Goal: Download file/media

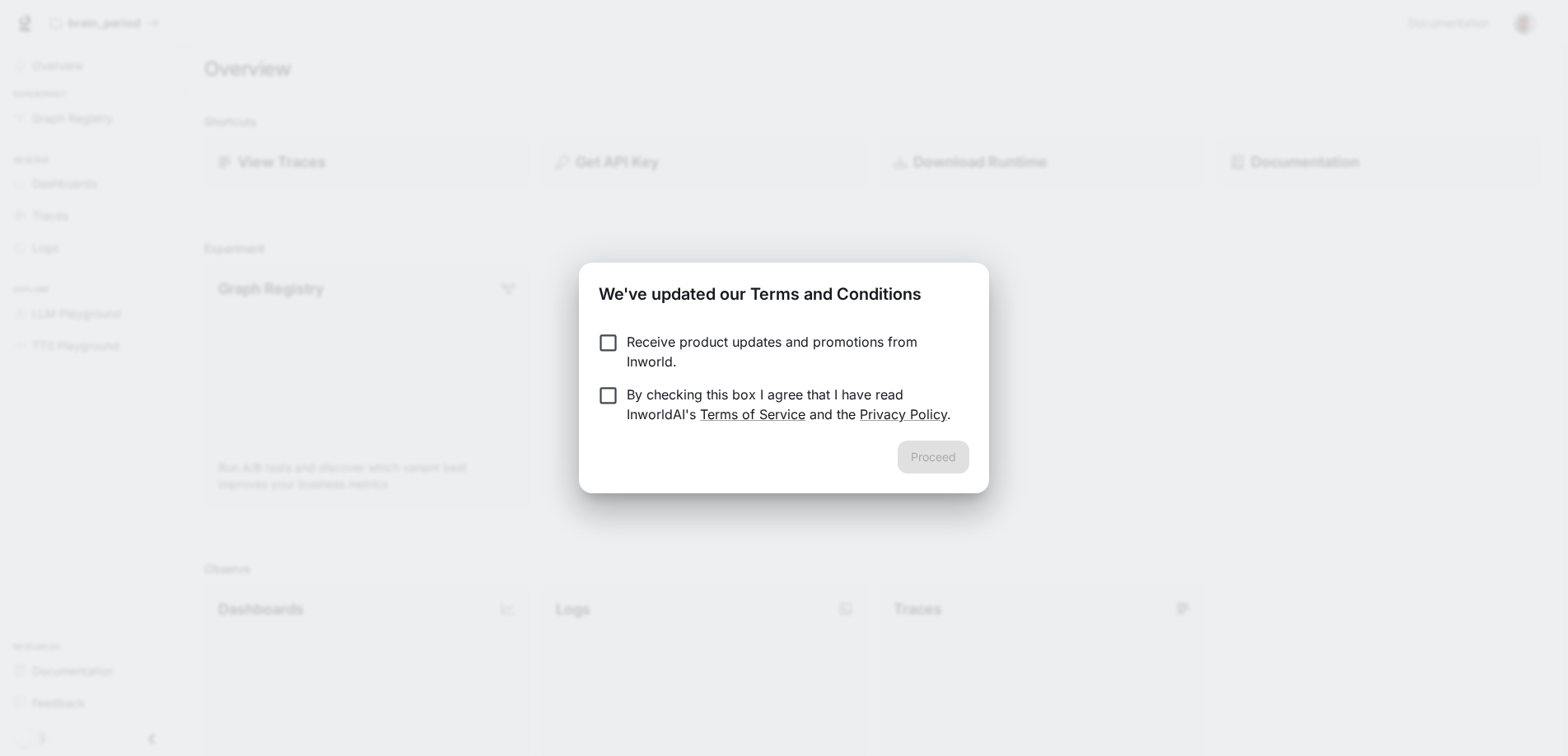
click at [639, 337] on p "Receive product updates and promotions from Inworld." at bounding box center [791, 351] width 329 height 40
click at [924, 447] on button "Proceed" at bounding box center [934, 457] width 72 height 33
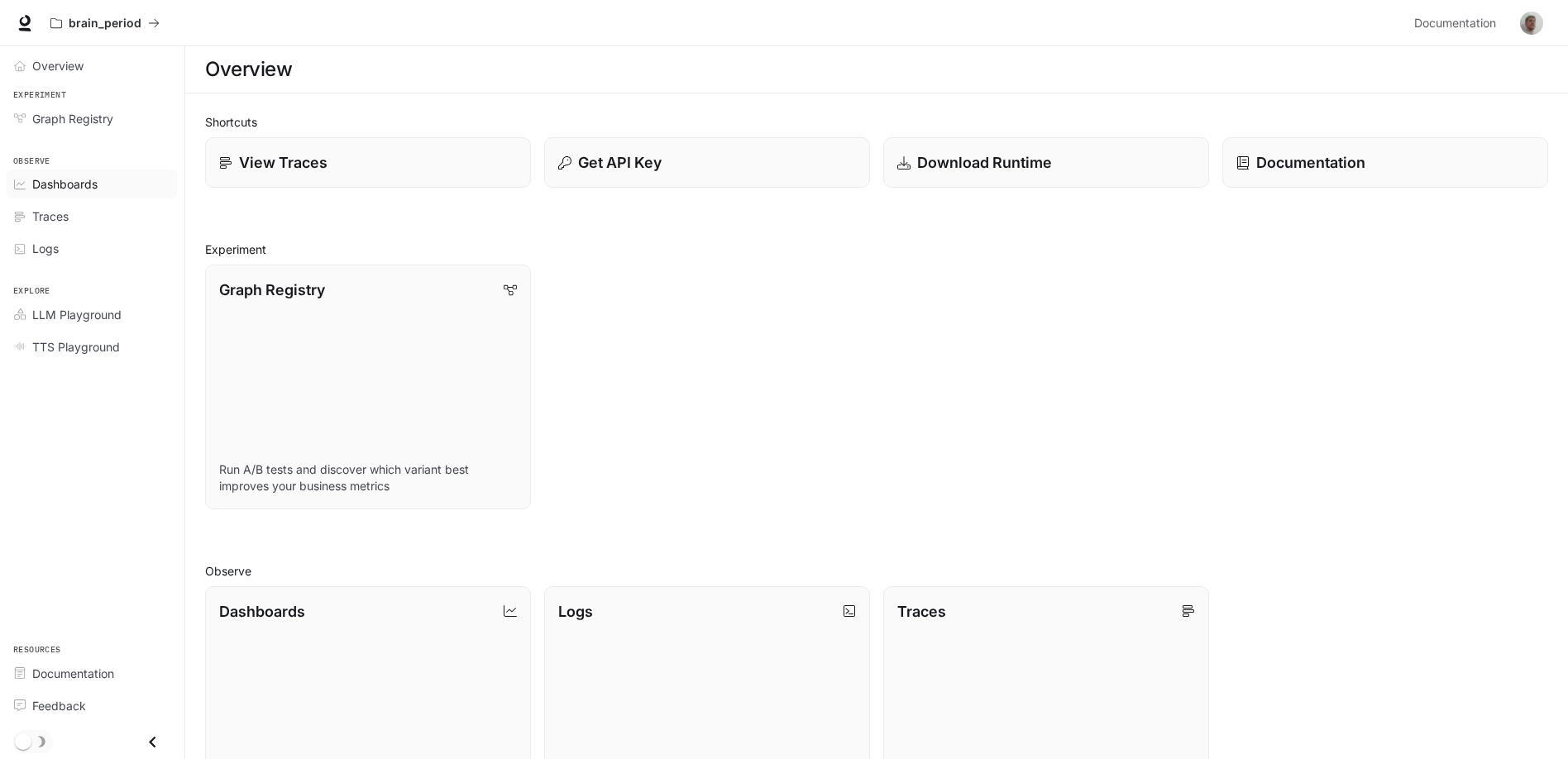
click at [55, 183] on span "Dashboards" at bounding box center [65, 184] width 65 height 18
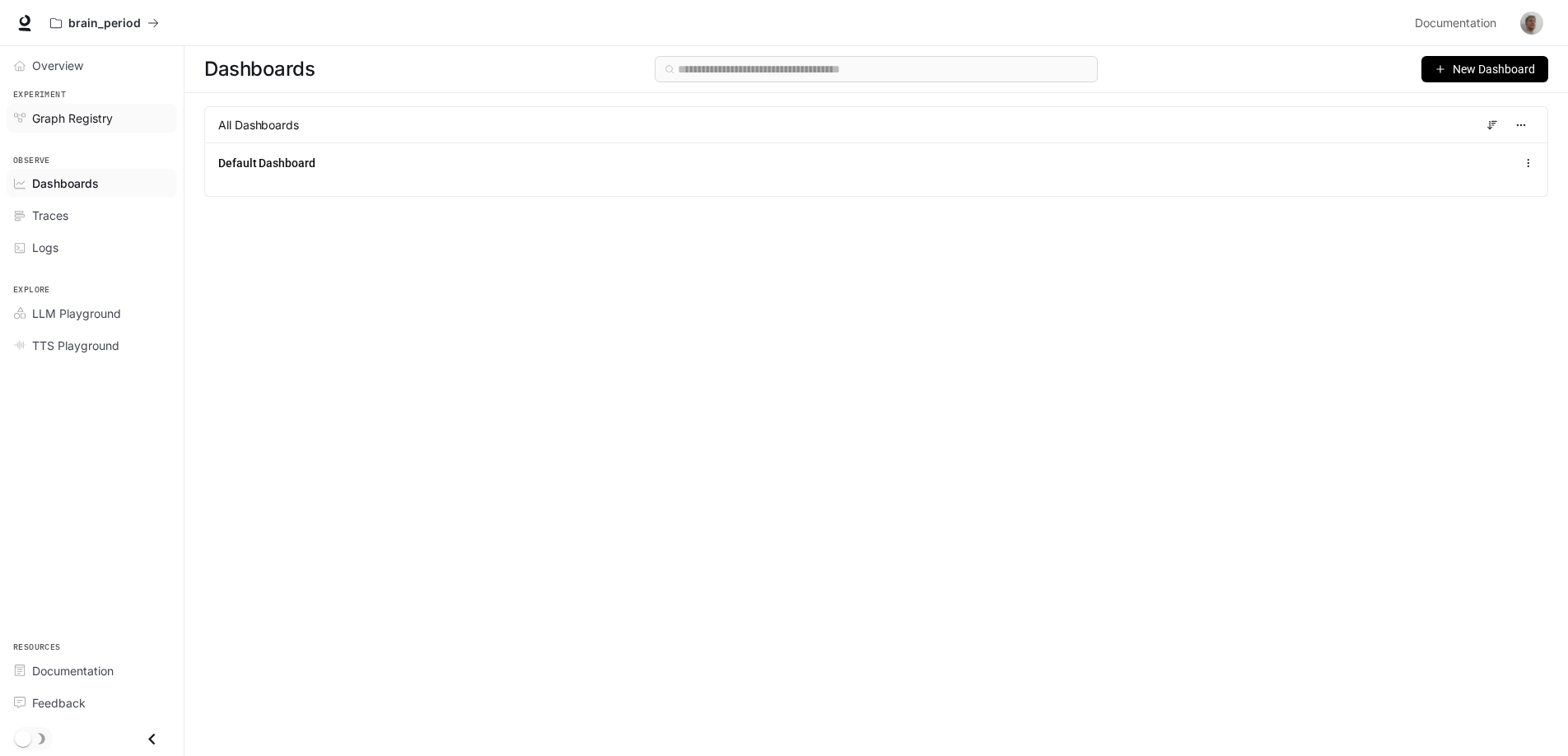
click at [95, 120] on span "Graph Registry" at bounding box center [73, 119] width 81 height 18
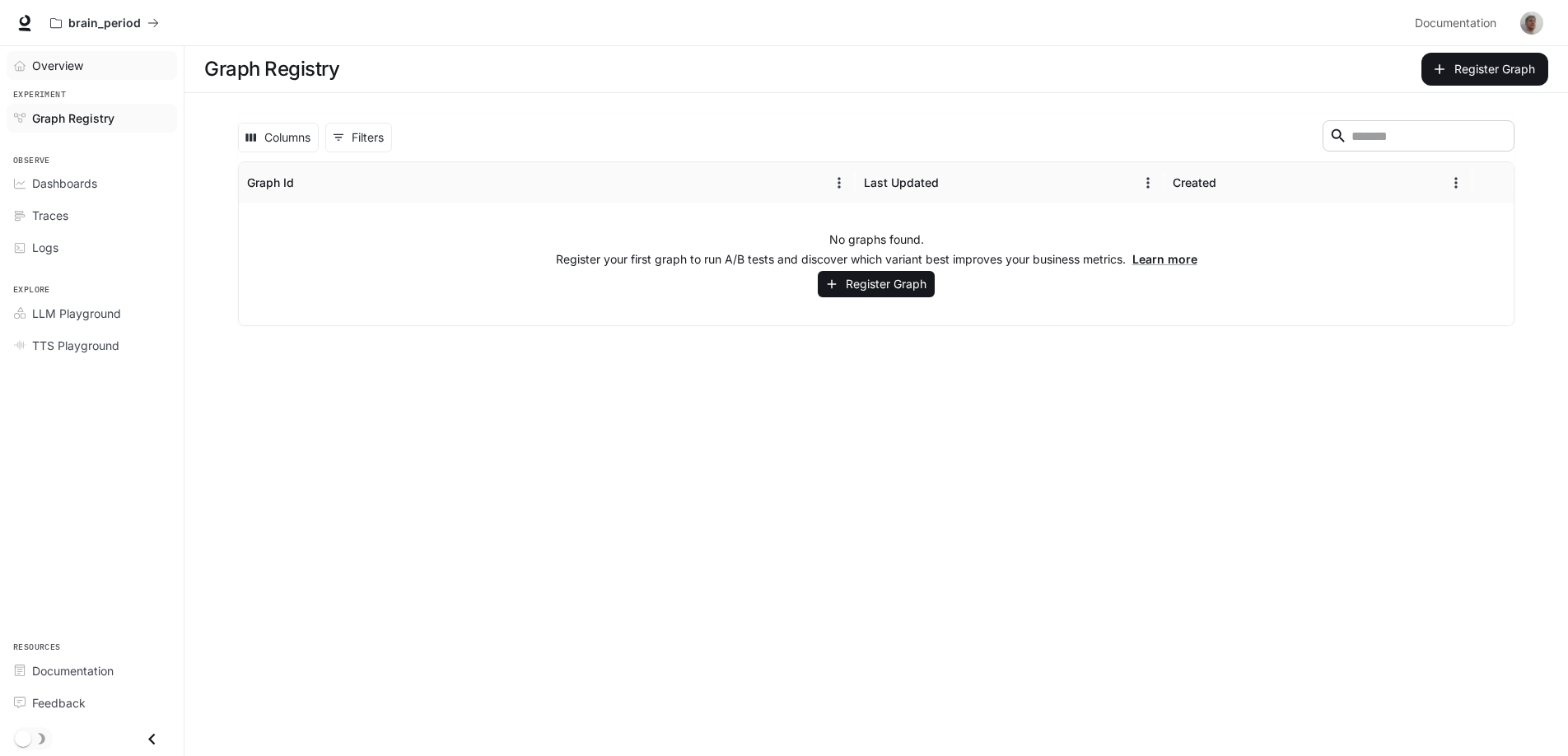
click at [88, 71] on div "Overview" at bounding box center [101, 66] width 138 height 18
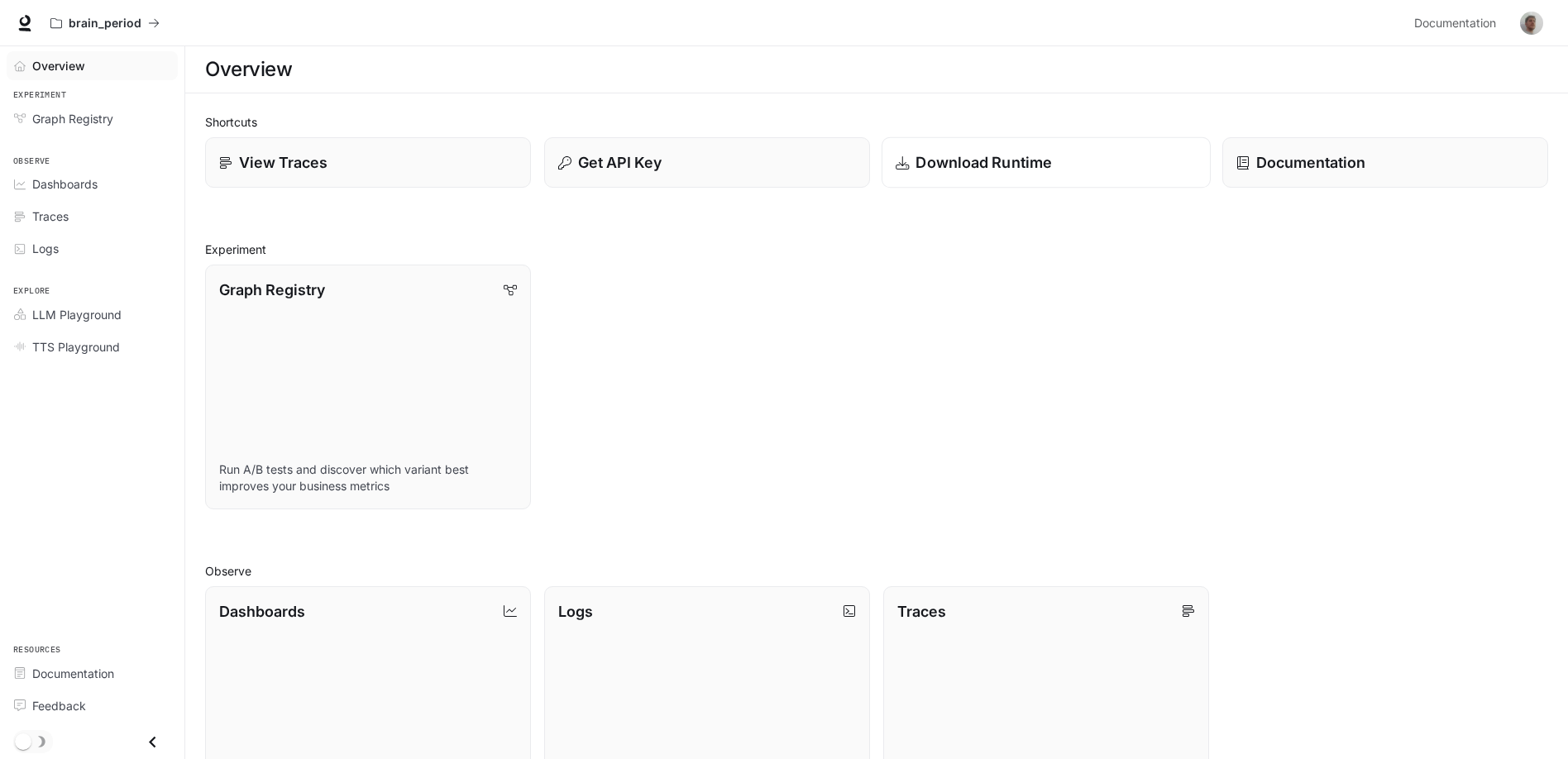
click at [962, 167] on p "Download Runtime" at bounding box center [984, 162] width 137 height 22
